Goal: Task Accomplishment & Management: Manage account settings

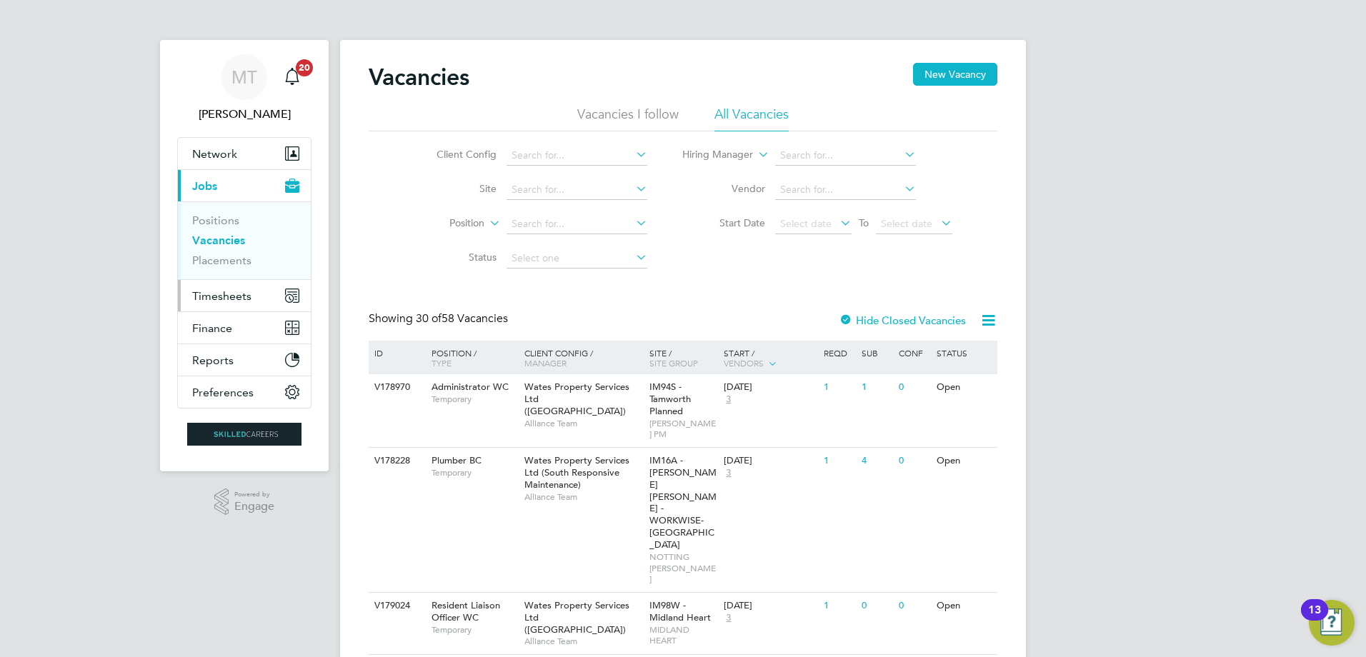
click at [212, 292] on span "Timesheets" at bounding box center [221, 296] width 59 height 14
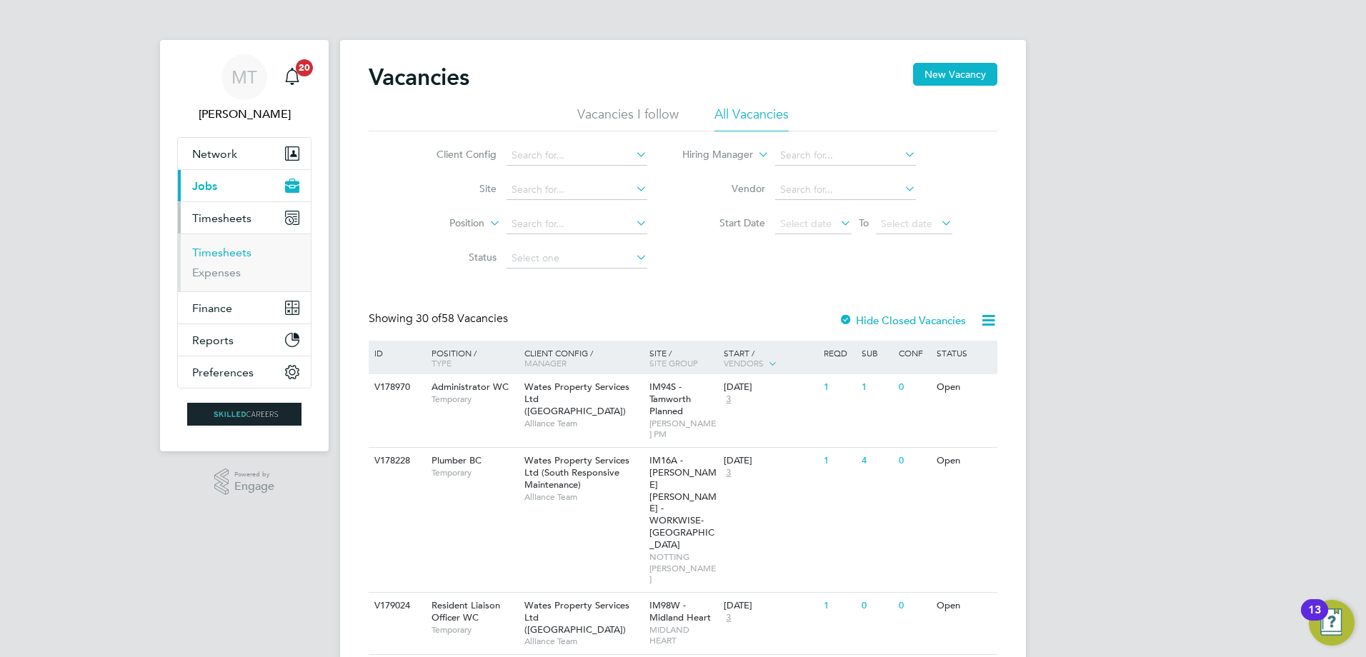
click at [221, 254] on link "Timesheets" at bounding box center [221, 253] width 59 height 14
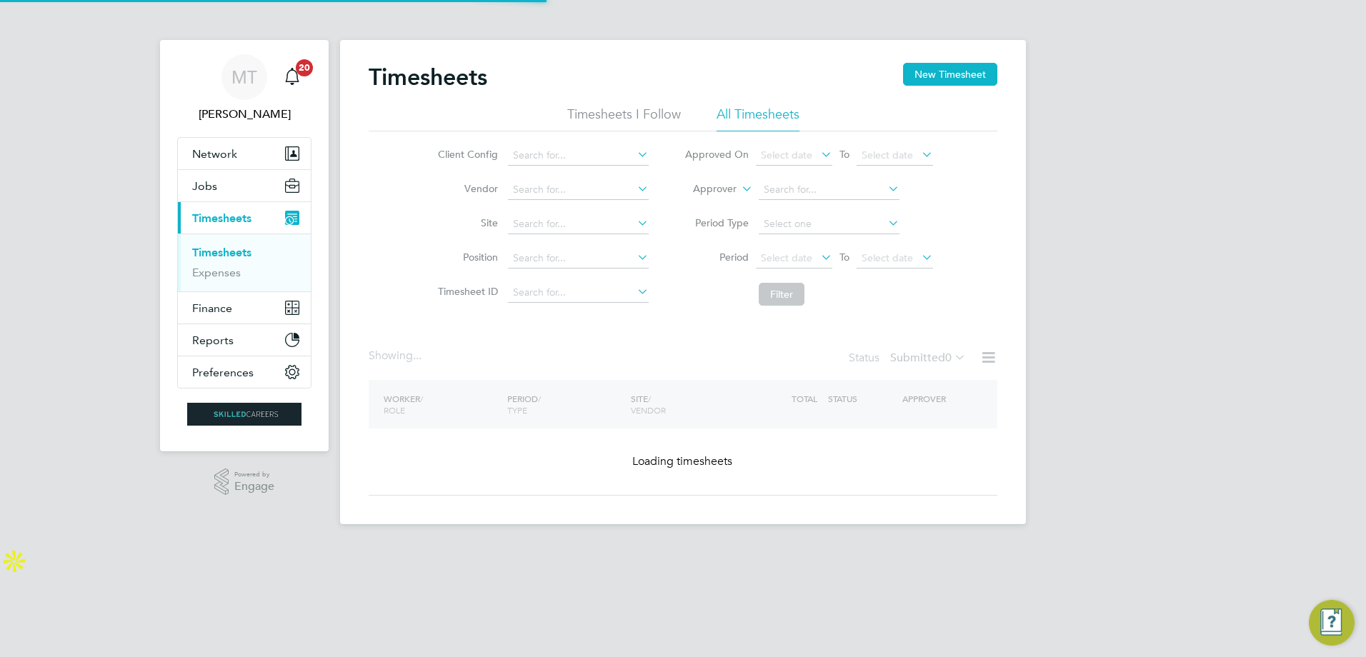
click at [733, 190] on label "Approver" at bounding box center [704, 189] width 64 height 14
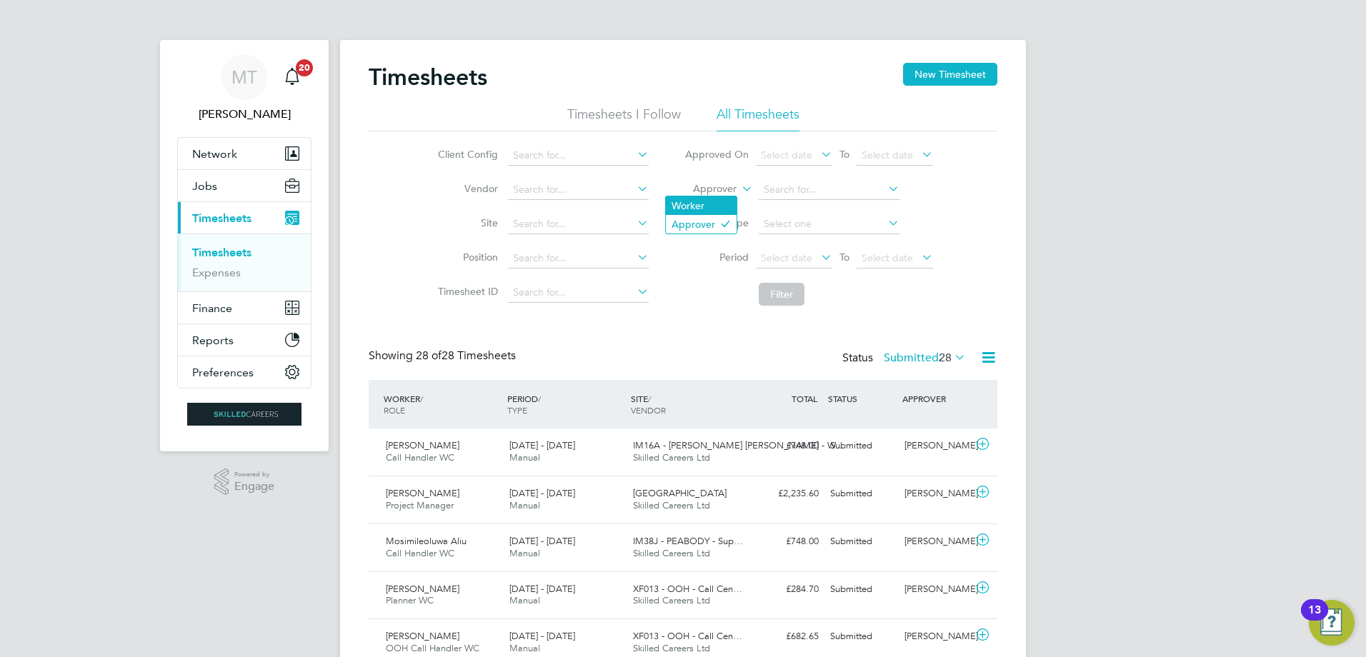
click at [708, 209] on li "Worker" at bounding box center [701, 205] width 71 height 19
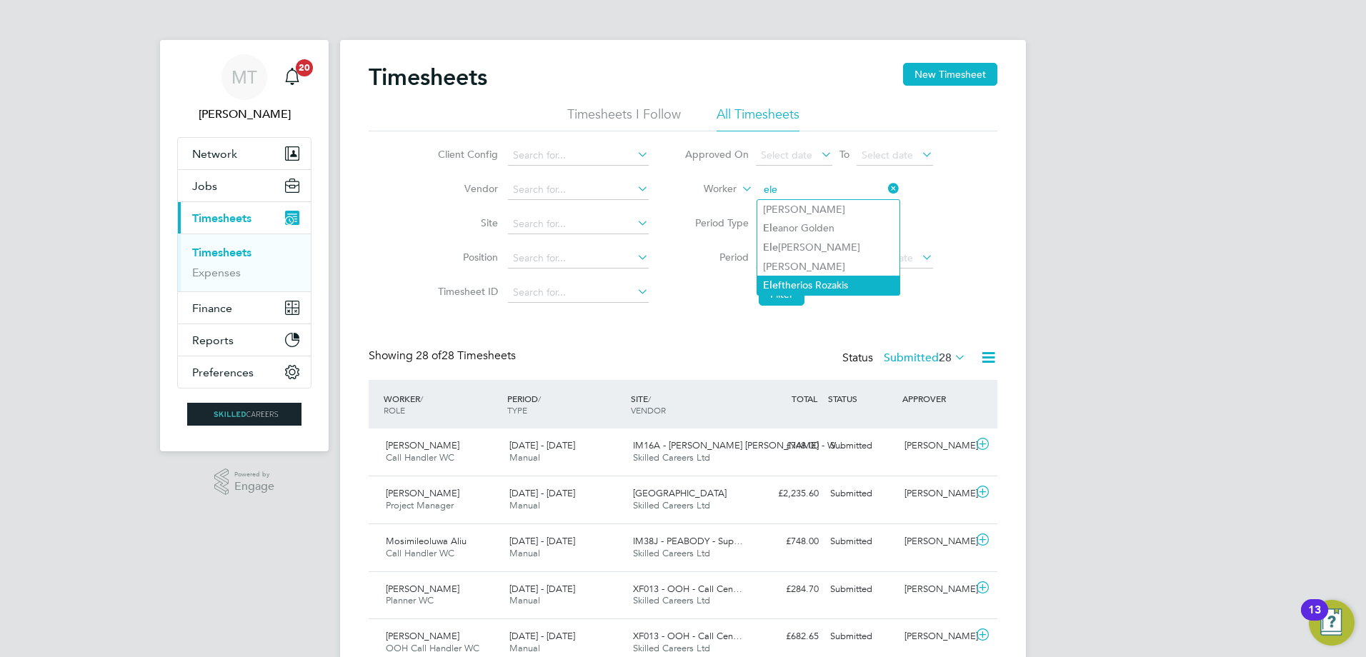
click at [799, 279] on li "Ele ftherios Rozakis" at bounding box center [828, 285] width 142 height 19
type input "Eleftherios Rozakis"
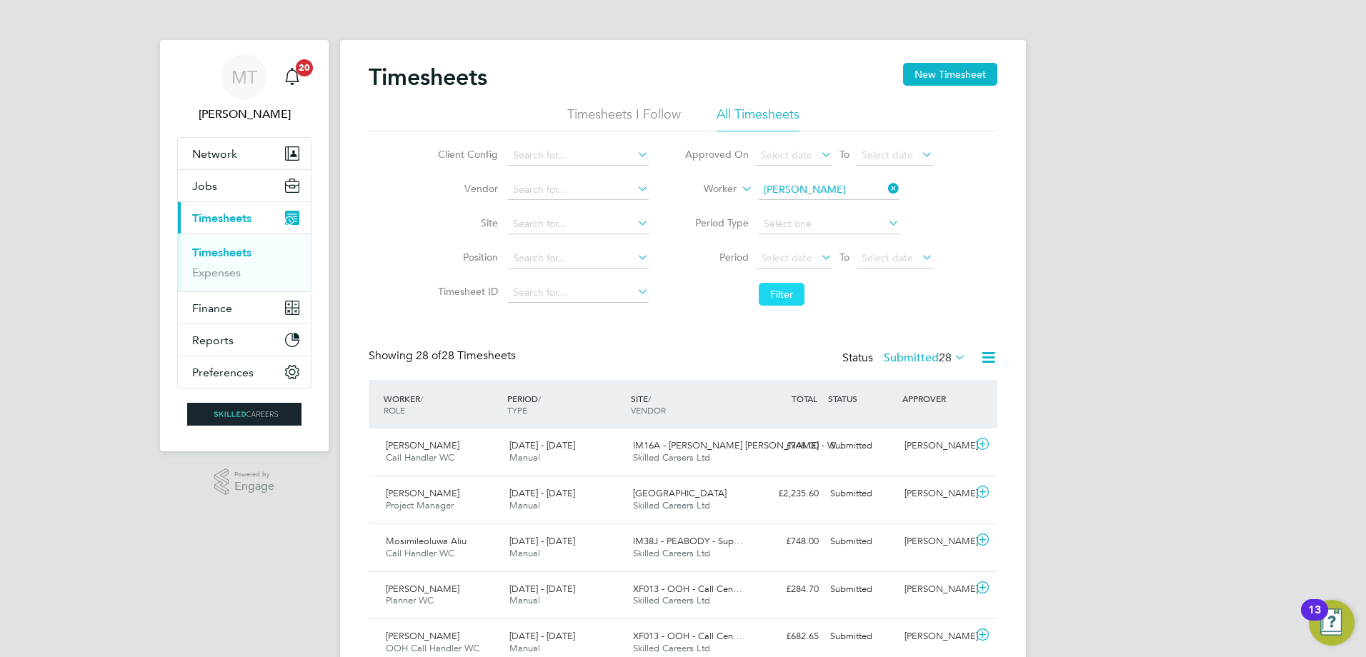
click at [781, 287] on button "Filter" at bounding box center [781, 294] width 46 height 23
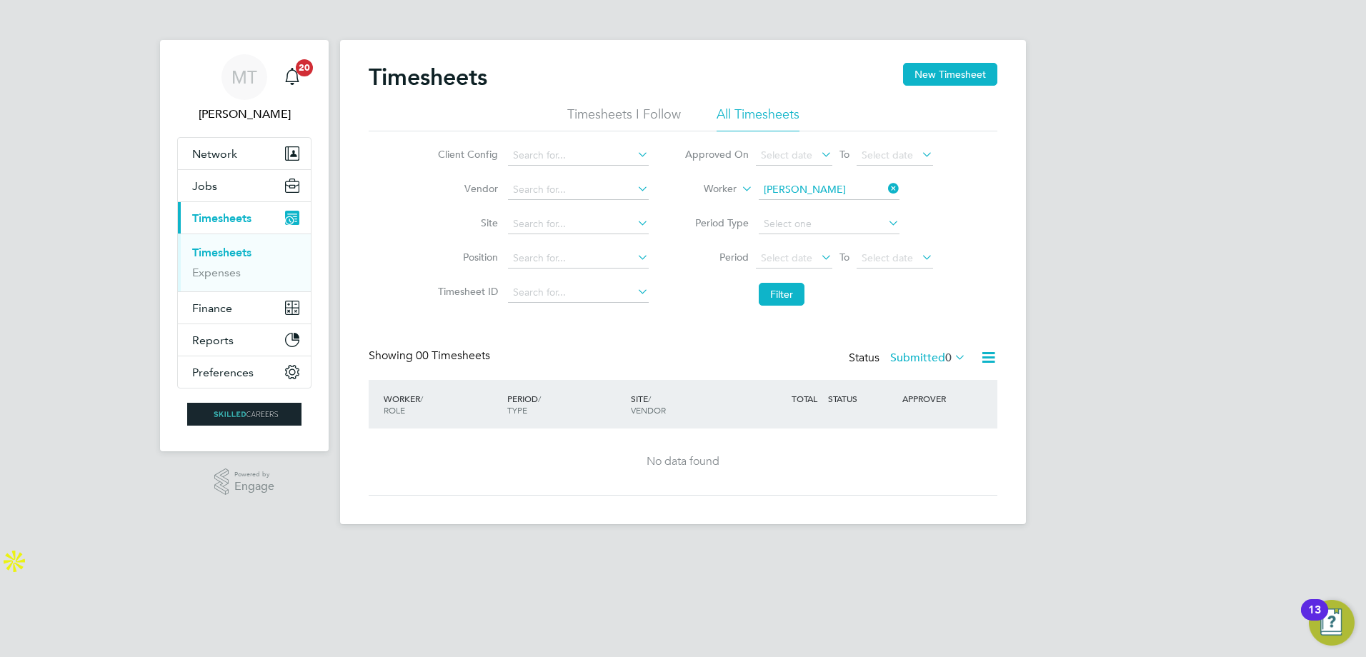
click at [910, 352] on label "Submitted 0" at bounding box center [928, 358] width 76 height 14
click at [928, 439] on li "Approved" at bounding box center [929, 444] width 66 height 20
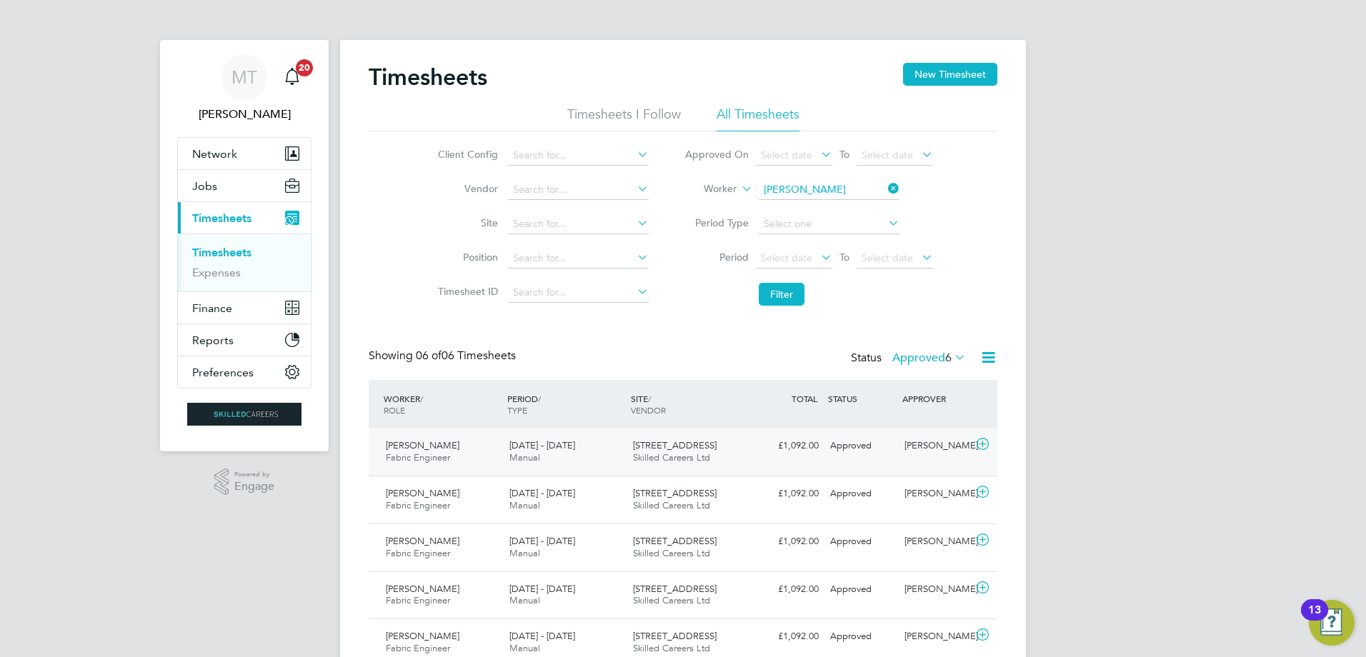
click at [838, 465] on div "Eleftherios Rozakis Fabric Engineer 16 - 22 Aug 2025 16 - 22 Aug 2025 Manual 36…" at bounding box center [683, 452] width 629 height 47
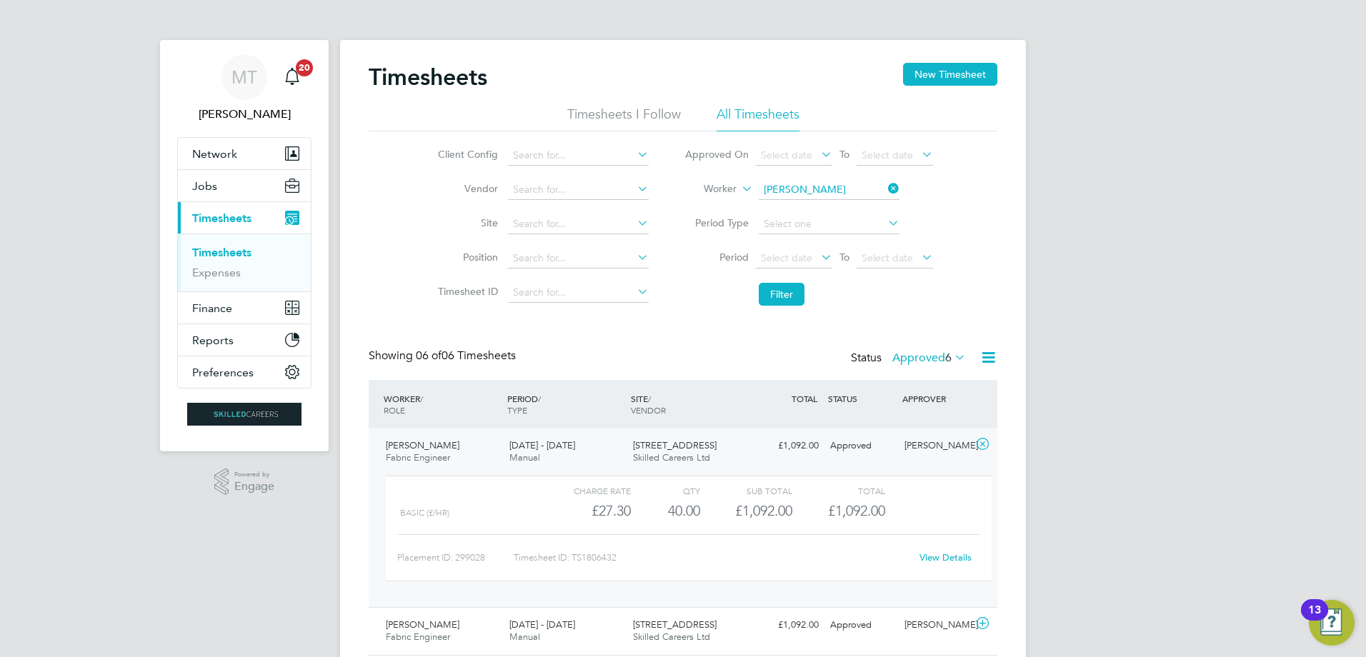
click at [943, 554] on link "View Details" at bounding box center [945, 557] width 52 height 12
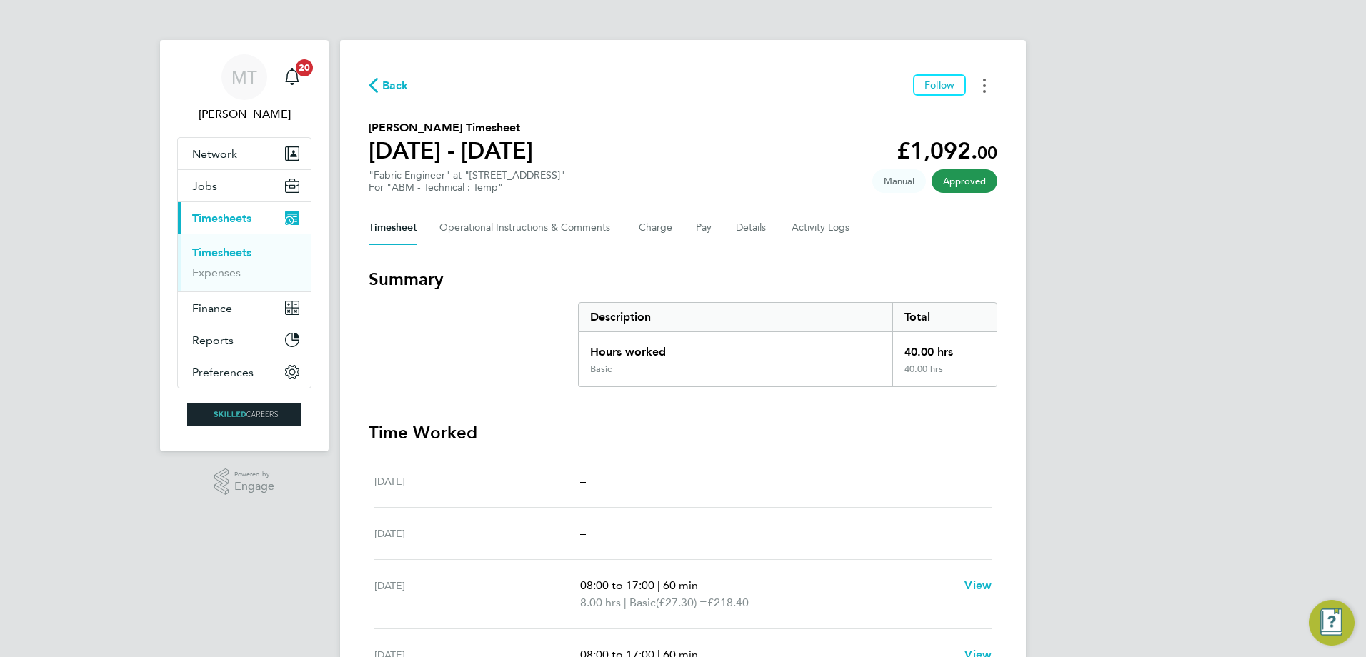
click at [980, 82] on button "Timesheets Menu" at bounding box center [984, 85] width 26 height 22
click at [878, 115] on link "Download timesheet" at bounding box center [911, 117] width 171 height 29
click at [776, 105] on div "Back Follow [PERSON_NAME] Timesheet [DATE] - [DATE] £1,092. 00 "Fabric Engineer…" at bounding box center [683, 524] width 686 height 969
drag, startPoint x: 343, startPoint y: 43, endPoint x: 950, endPoint y: 474, distance: 744.7
click at [950, 474] on div "Back Follow [PERSON_NAME] Timesheet [DATE] - [DATE] £1,092. 00 "Fabric Engineer…" at bounding box center [683, 524] width 686 height 969
